Goal: Find contact information: Find contact information

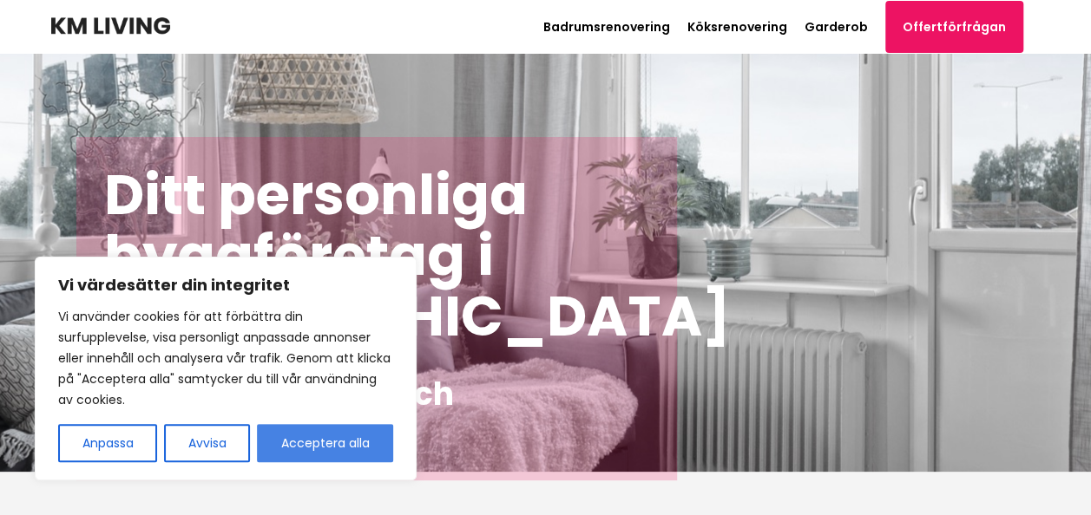
click at [313, 435] on button "Acceptera alla" at bounding box center [325, 443] width 136 height 38
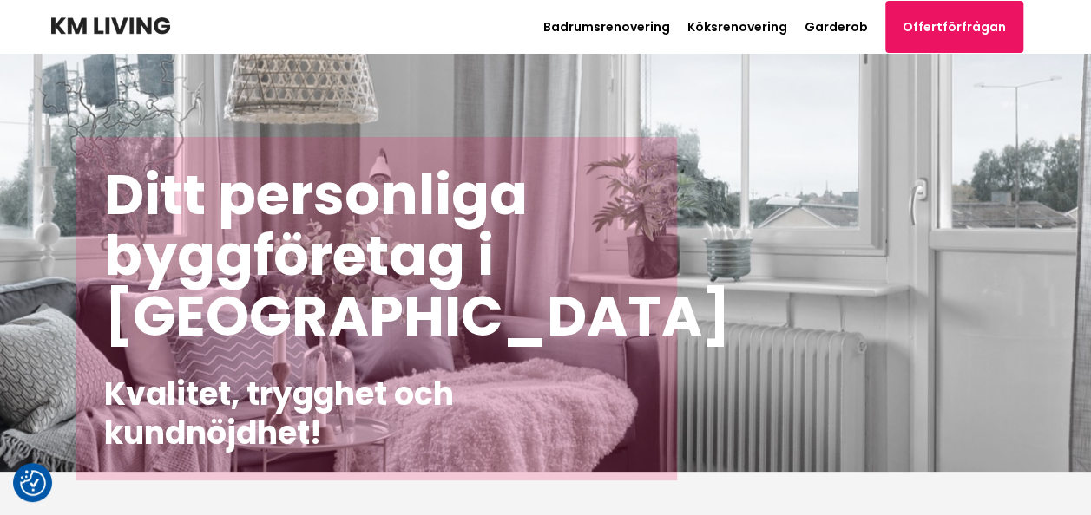
checkbox input "true"
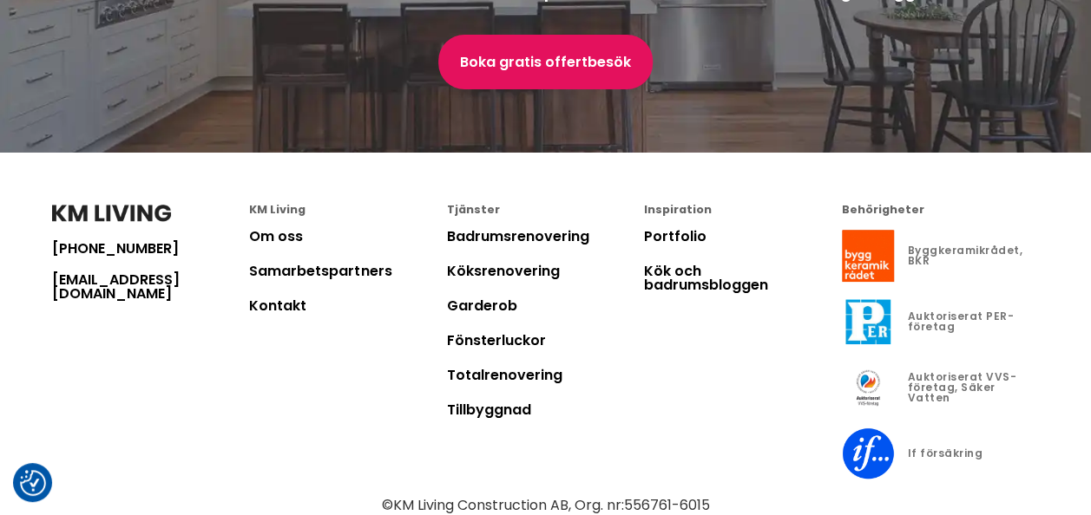
scroll to position [4938, 0]
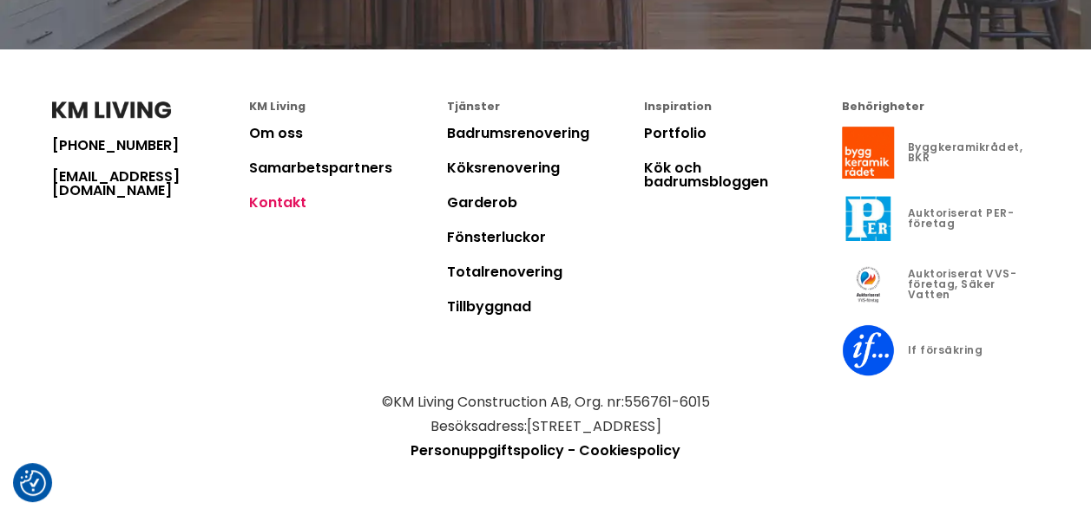
click at [267, 204] on link "Kontakt" at bounding box center [277, 203] width 57 height 20
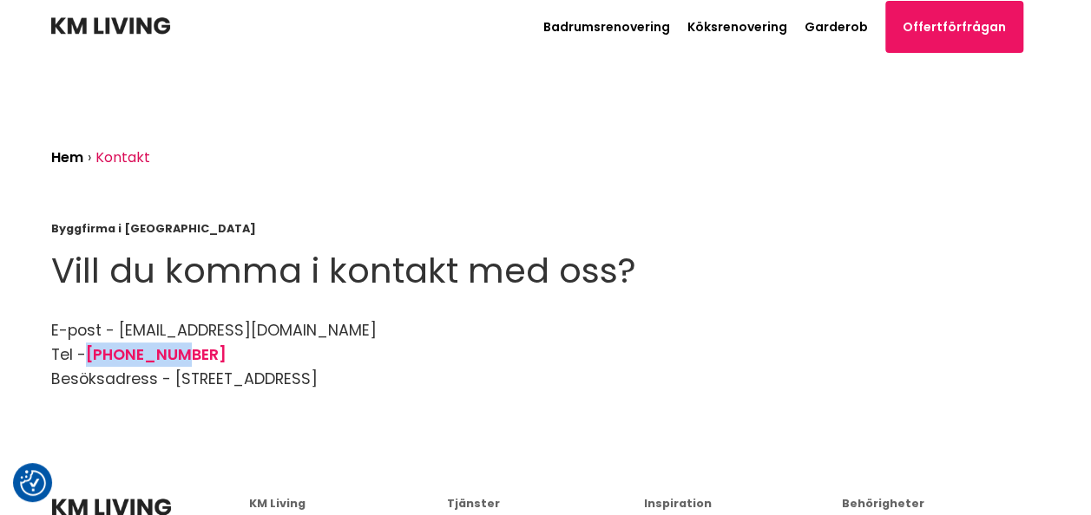
drag, startPoint x: 187, startPoint y: 357, endPoint x: 91, endPoint y: 356, distance: 95.4
click at [91, 356] on li "Tel - [PHONE_NUMBER]" at bounding box center [545, 355] width 989 height 24
copy link "[PHONE_NUMBER]"
